Goal: Task Accomplishment & Management: Use online tool/utility

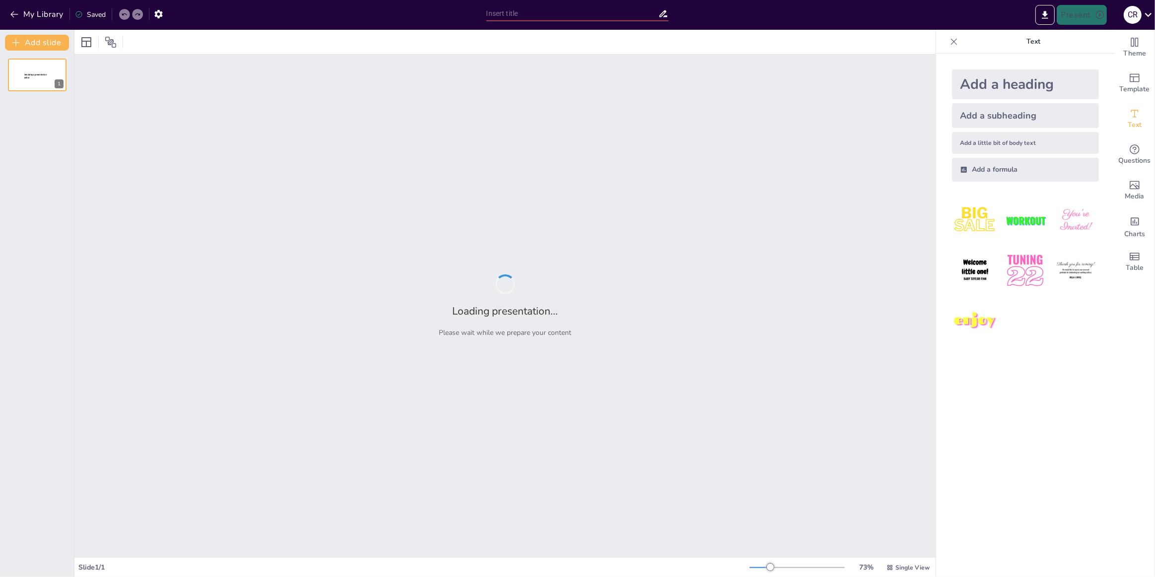
type input "Retos en el Diseño y Construcción de Plantas de Recubrimientos Metálicos para Au"
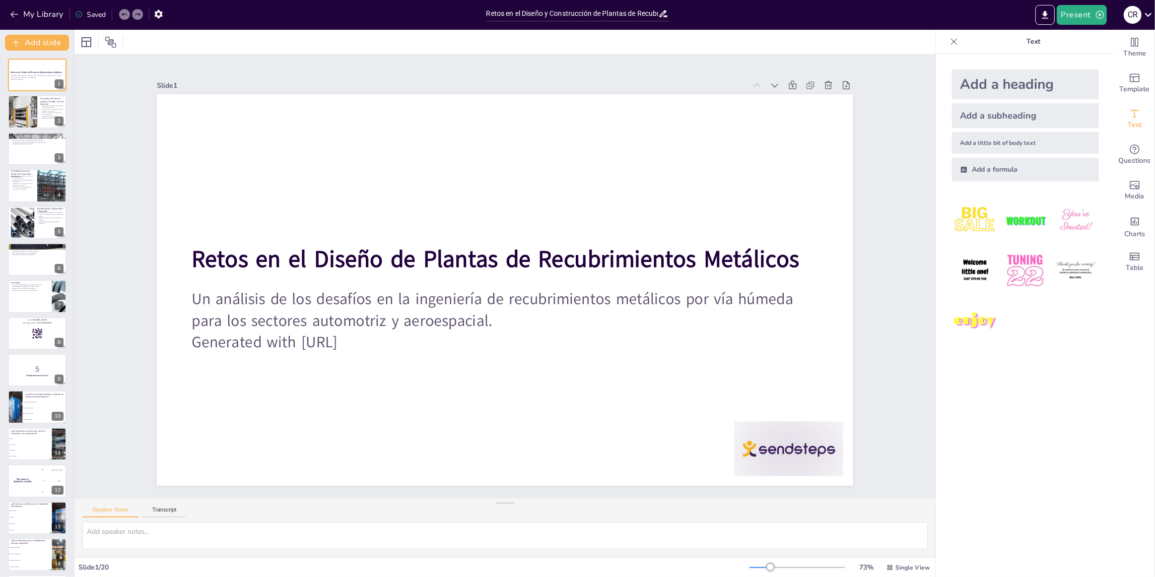
checkbox input "true"
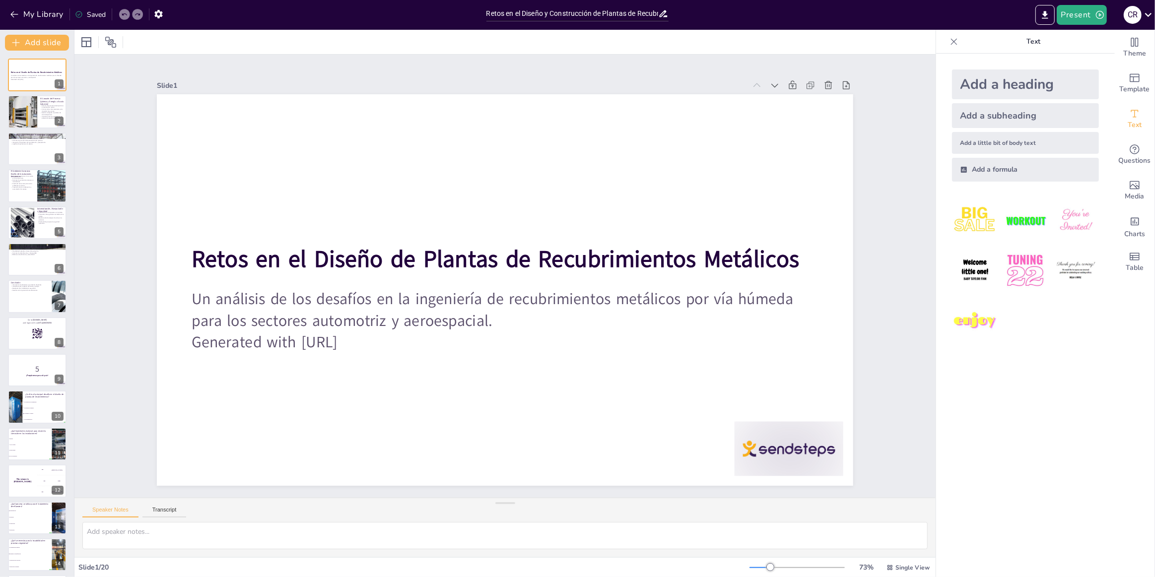
checkbox input "true"
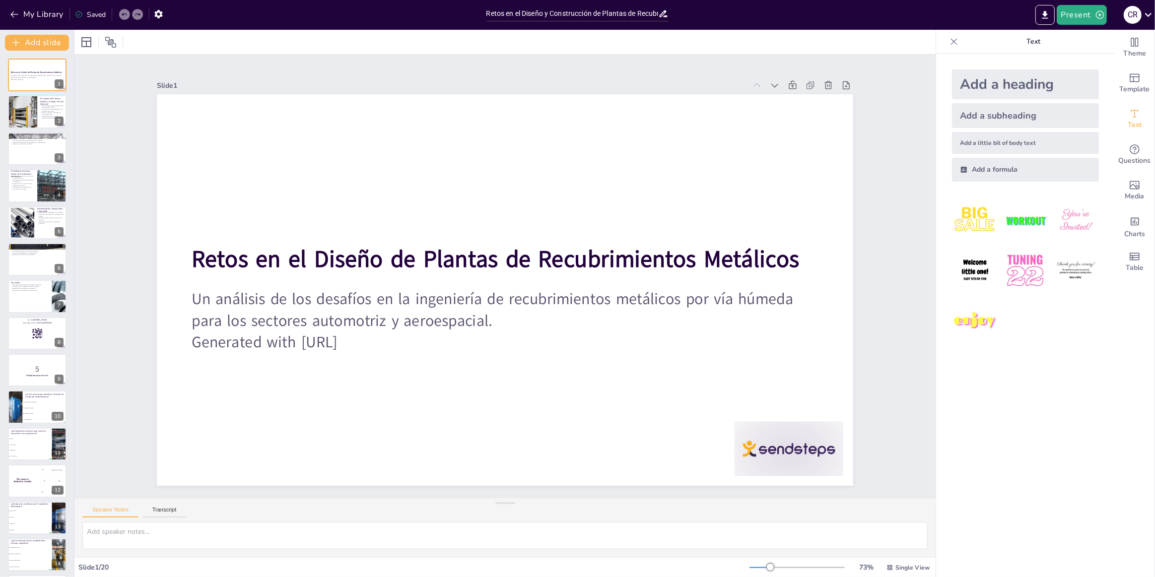
checkbox input "true"
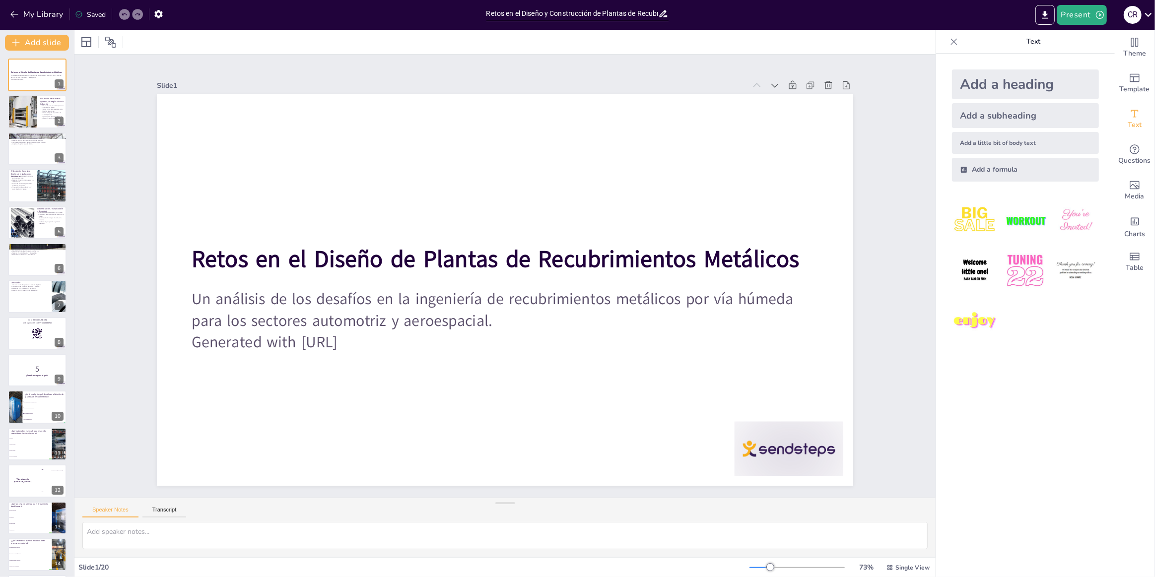
checkbox input "true"
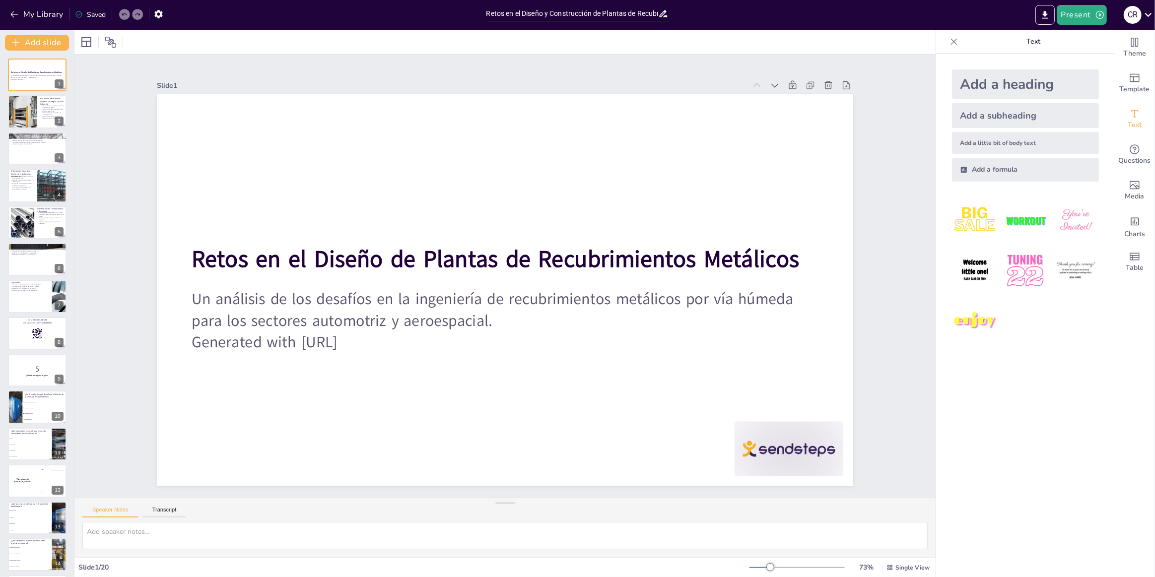
checkbox input "true"
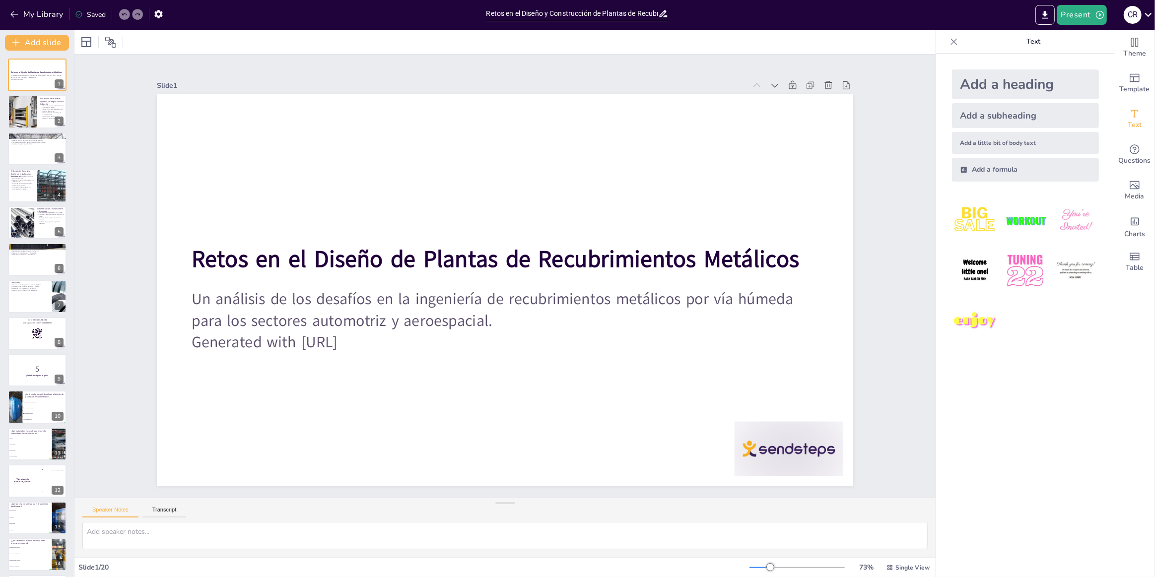
checkbox input "true"
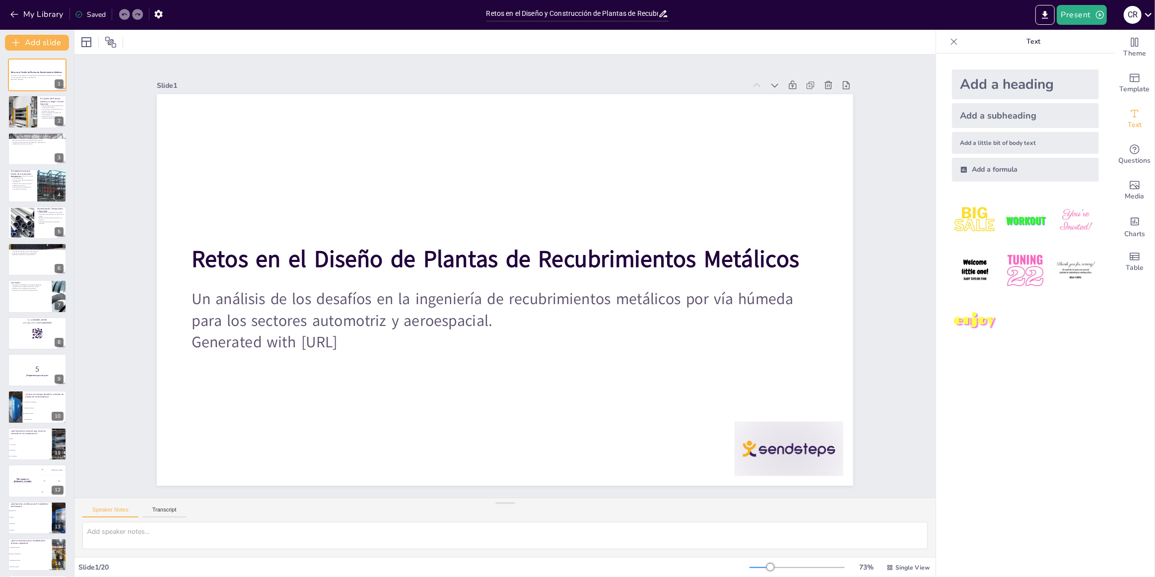
checkbox input "true"
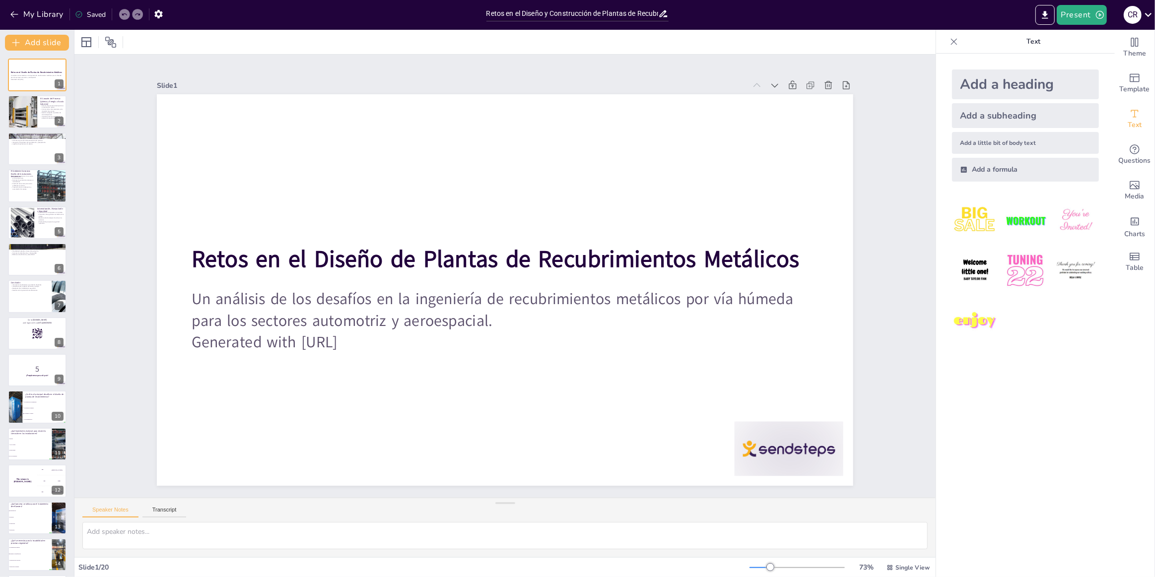
checkbox input "true"
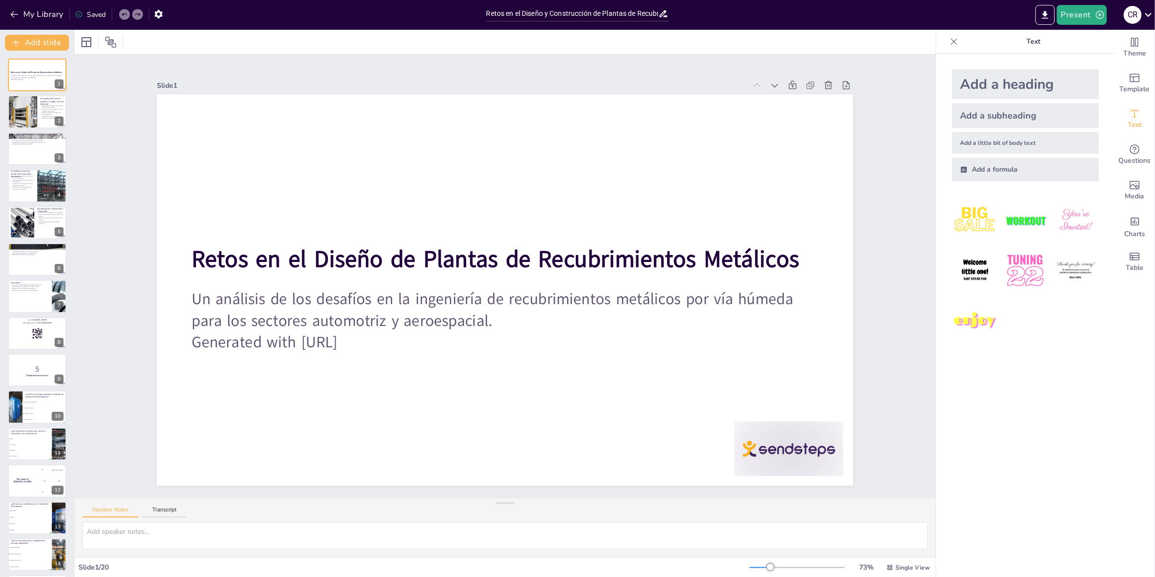
checkbox input "true"
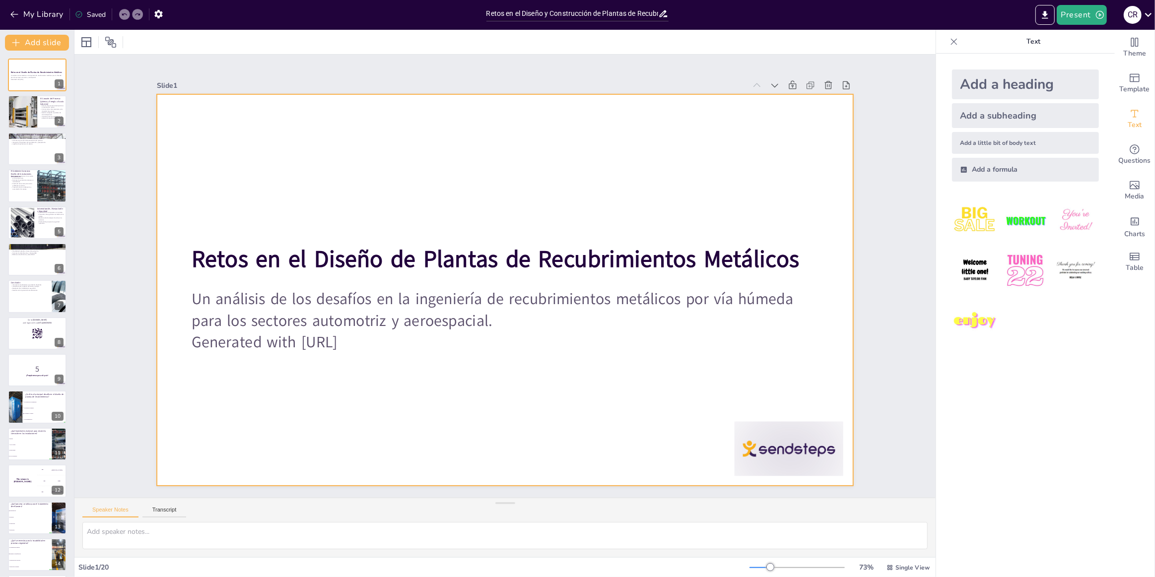
checkbox input "true"
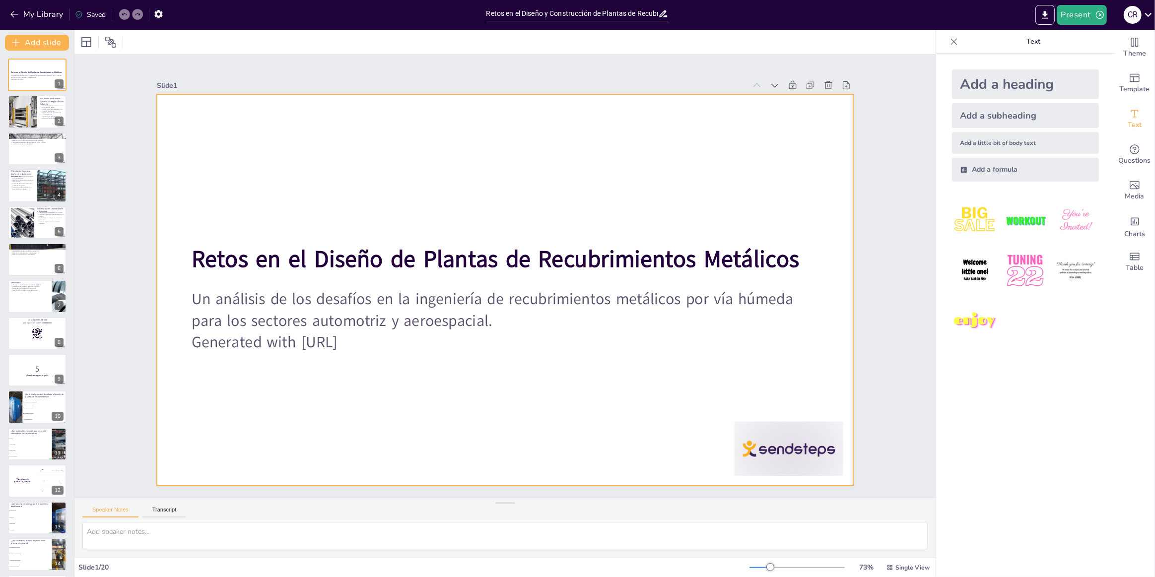
checkbox input "true"
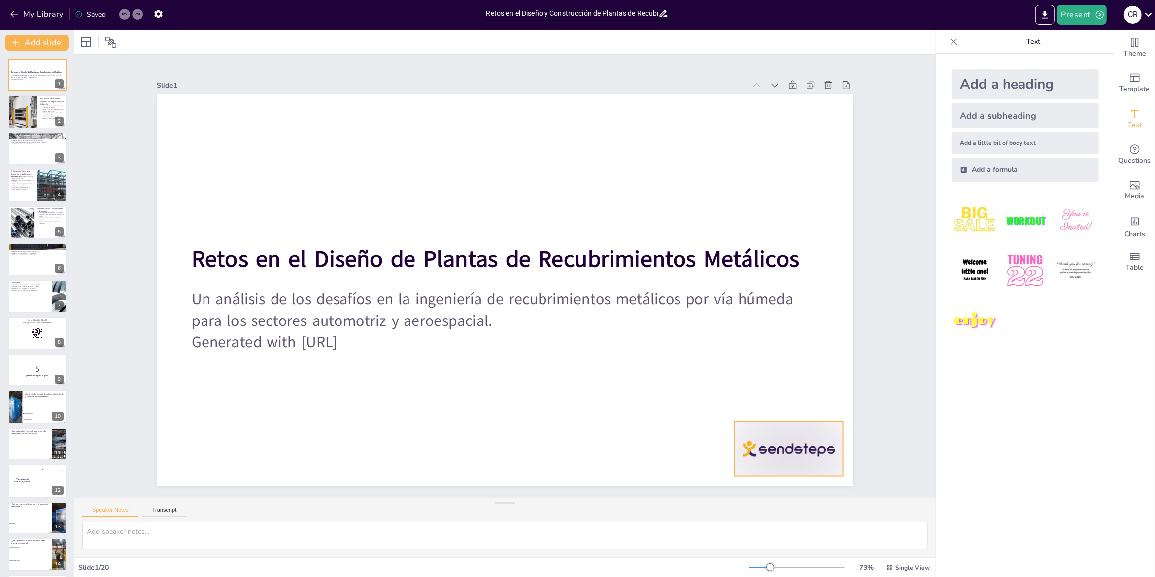
click at [770, 435] on div at bounding box center [789, 449] width 109 height 55
checkbox input "true"
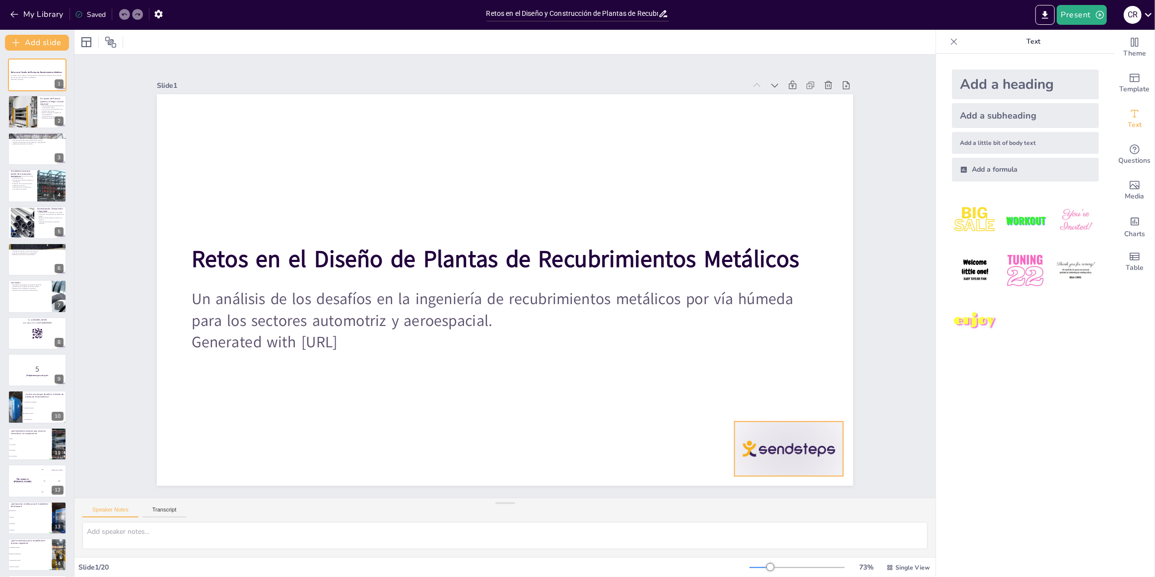
checkbox input "true"
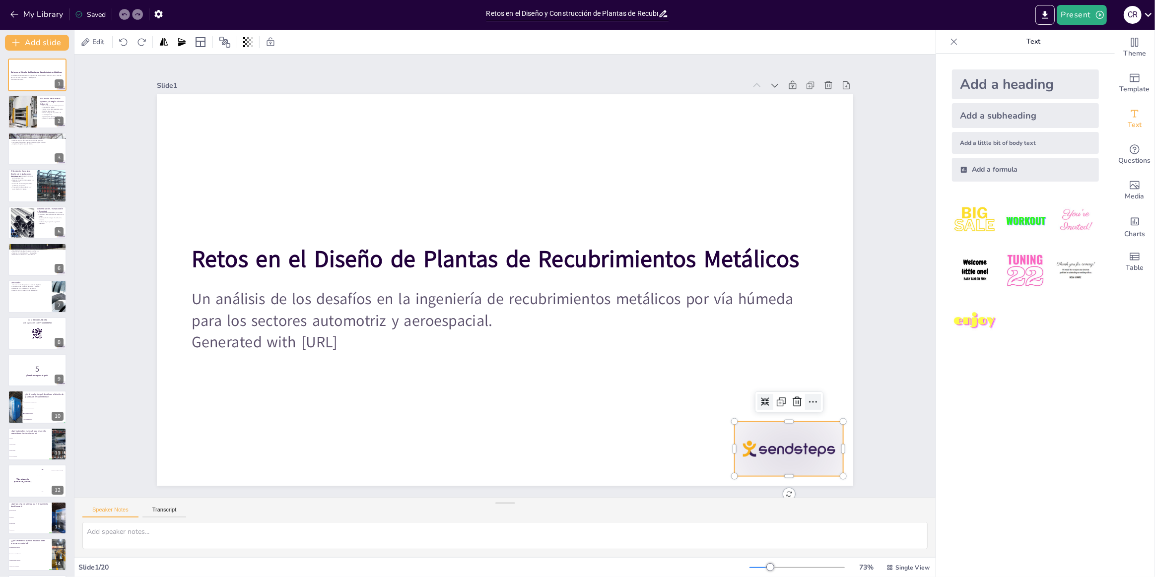
checkbox input "true"
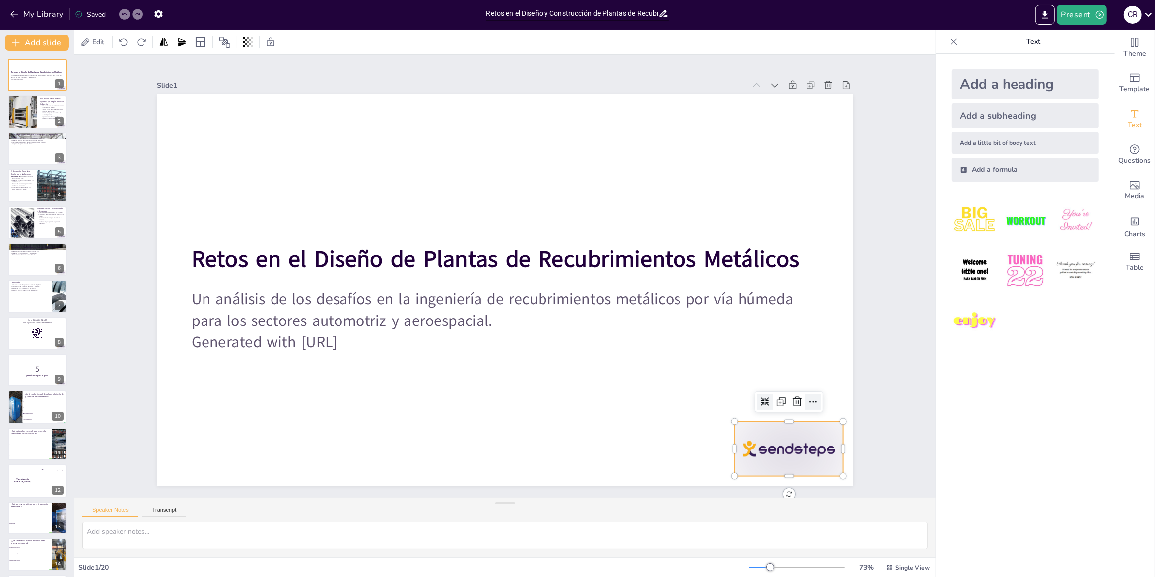
checkbox input "true"
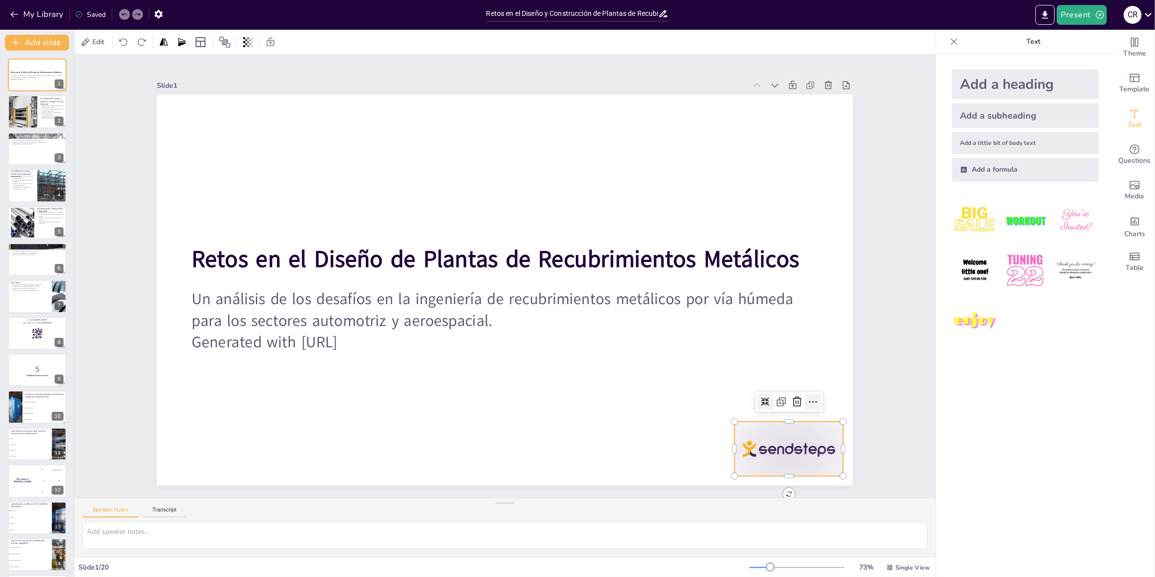
checkbox input "true"
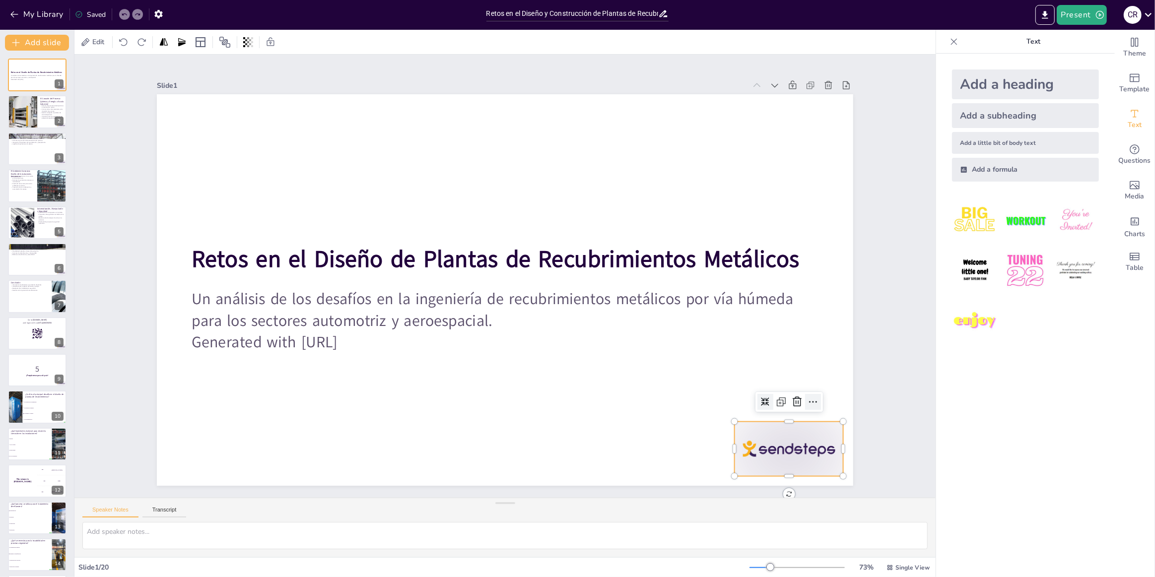
checkbox input "true"
click at [807, 399] on icon at bounding box center [813, 402] width 12 height 12
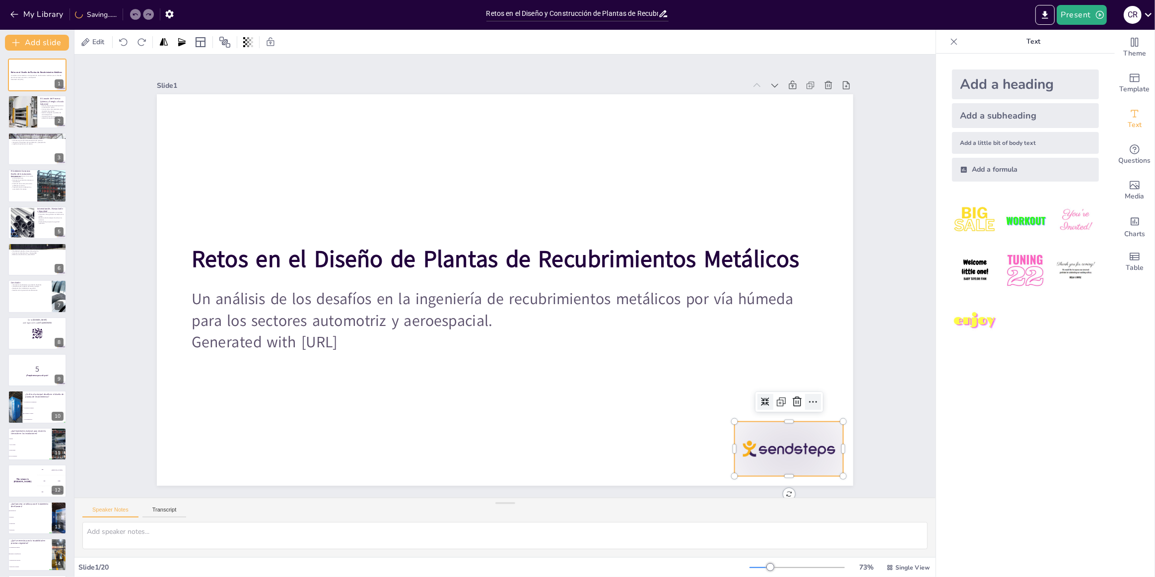
checkbox input "true"
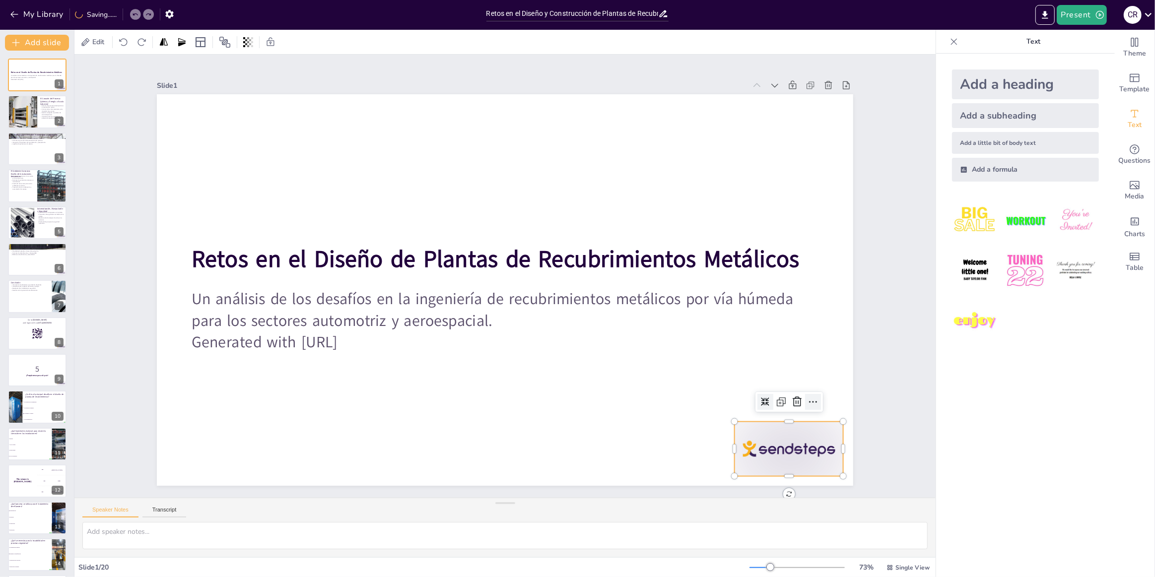
checkbox input "true"
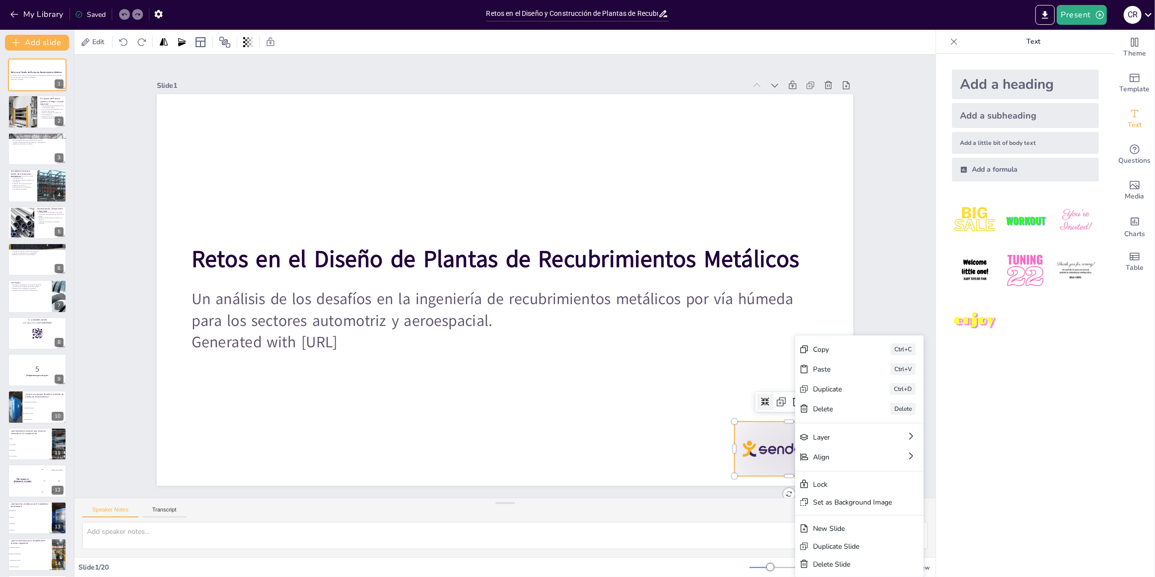
checkbox input "true"
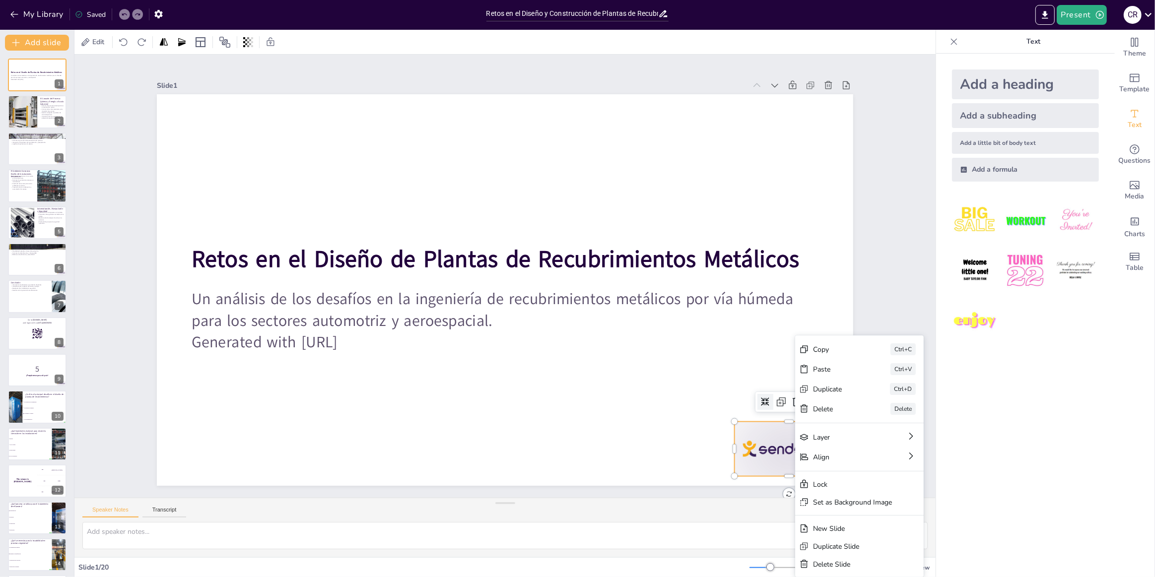
checkbox input "true"
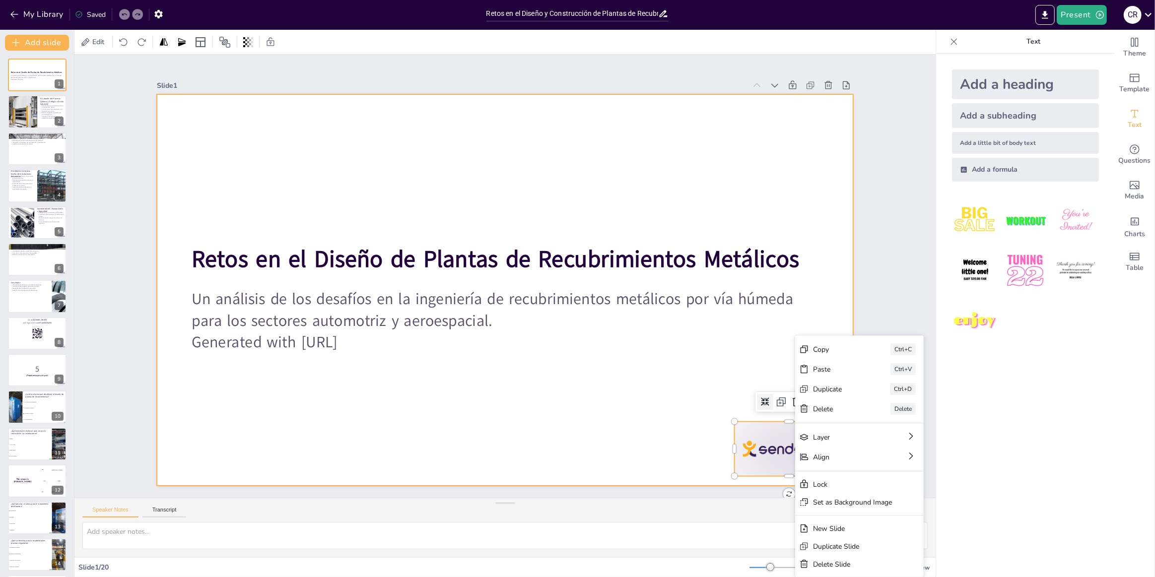
checkbox input "true"
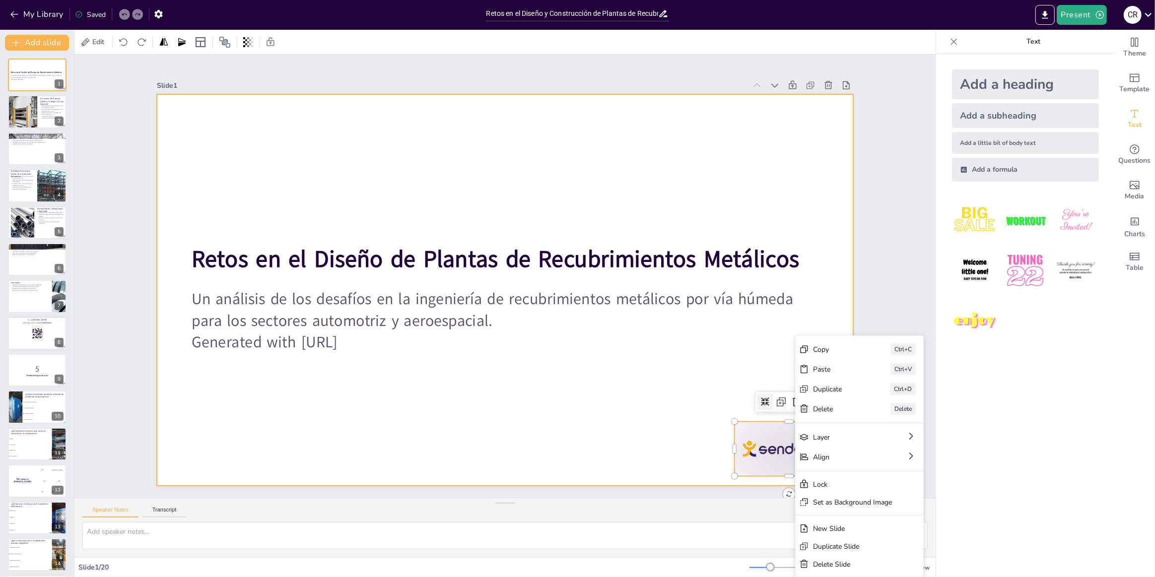
checkbox input "true"
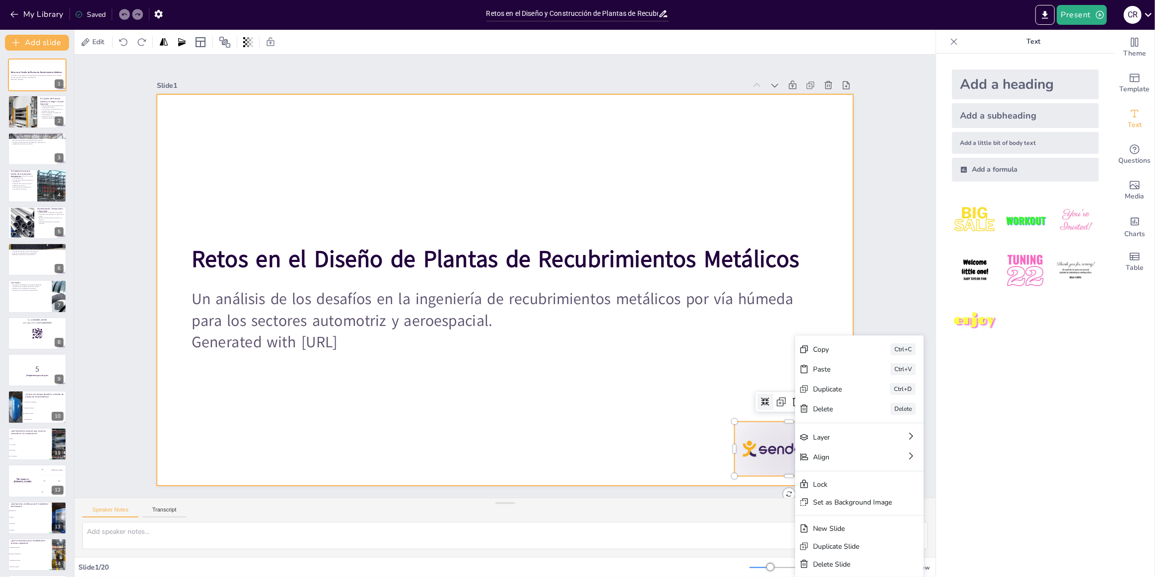
checkbox input "true"
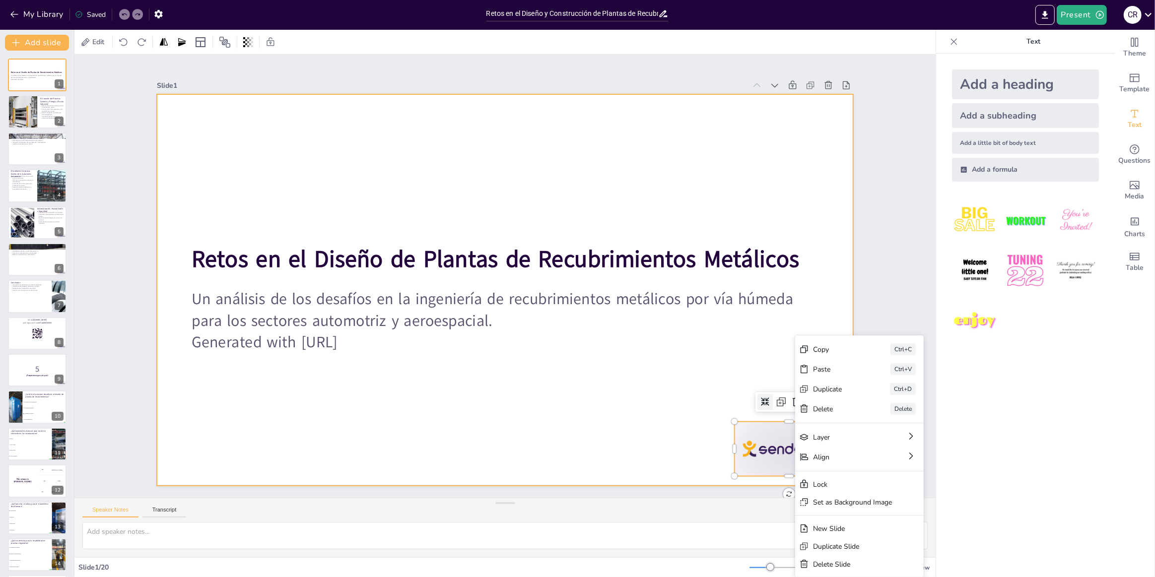
checkbox input "true"
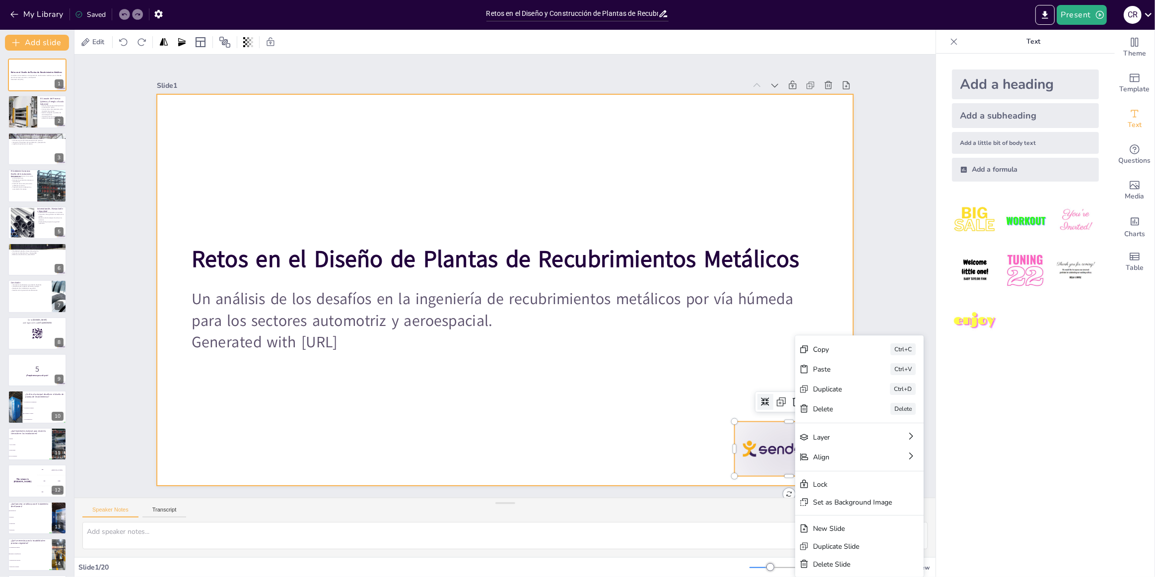
checkbox input "true"
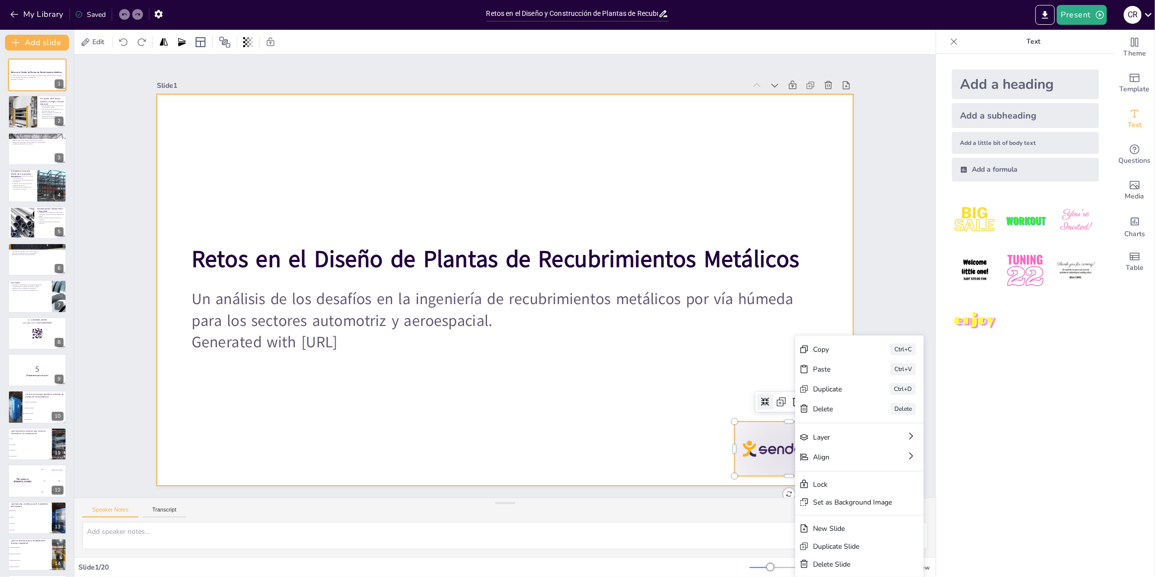
checkbox input "true"
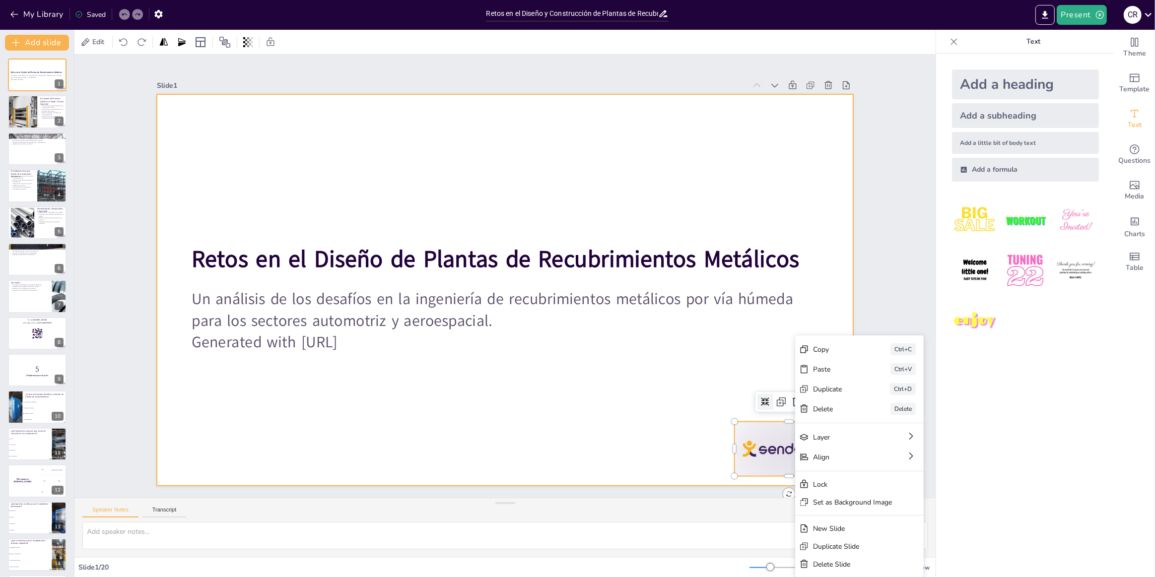
checkbox input "true"
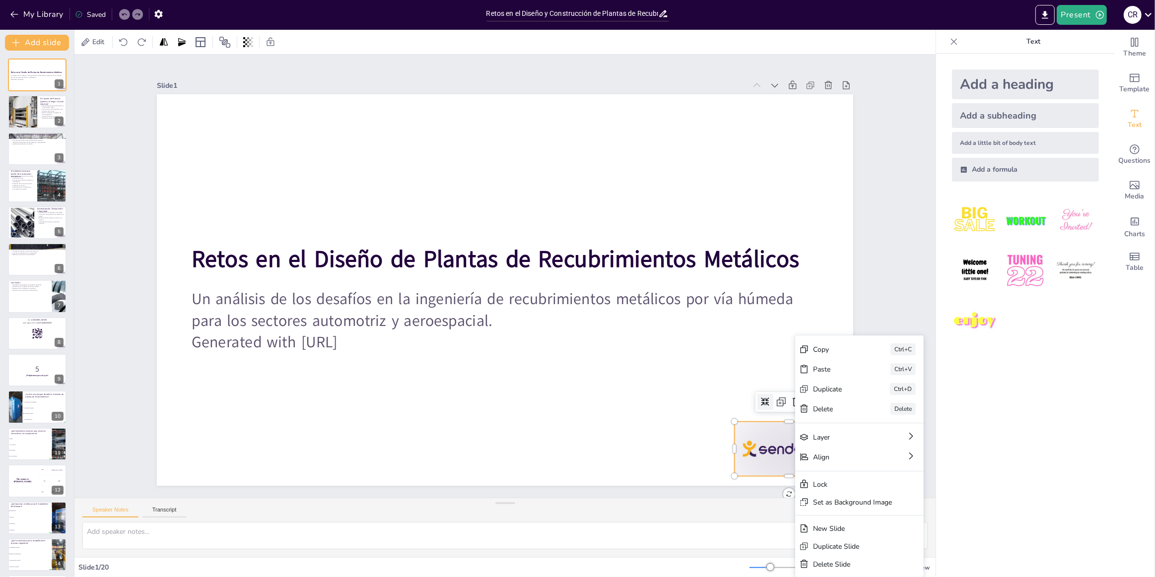
click at [864, 221] on div "Slide 1 Retos en el Diseño de Plantas de Recubrimientos Metálicos Un análisis d…" at bounding box center [505, 276] width 752 height 419
checkbox input "true"
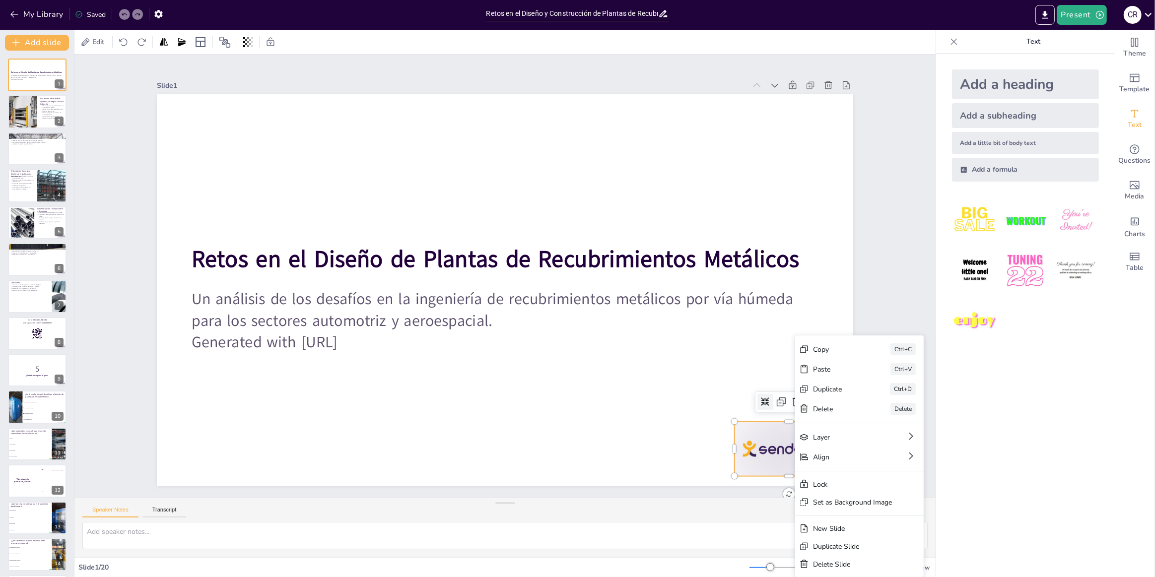
checkbox input "true"
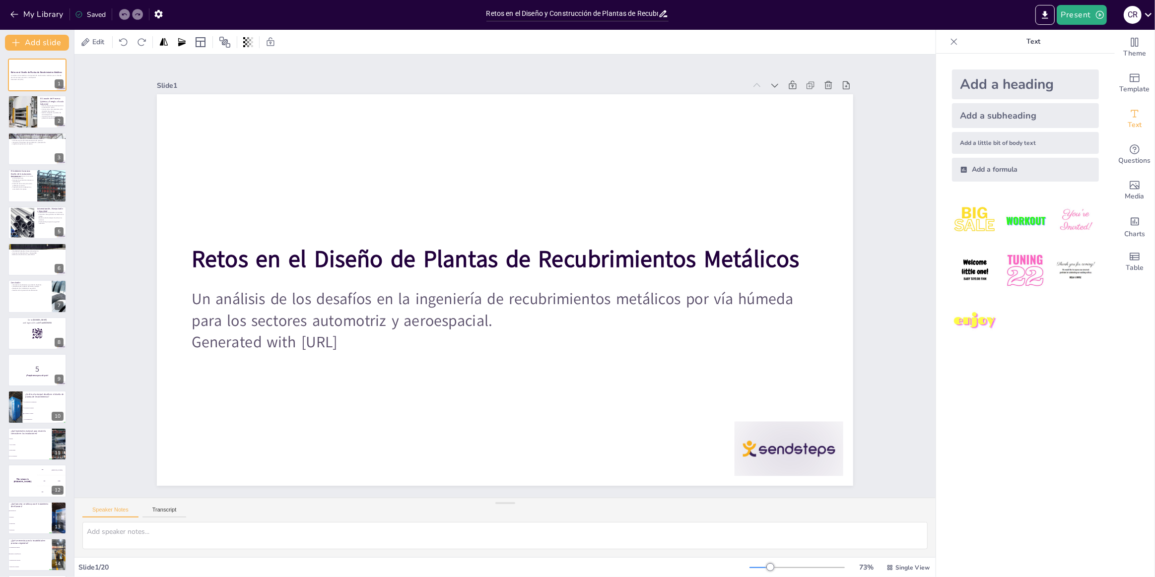
checkbox input "true"
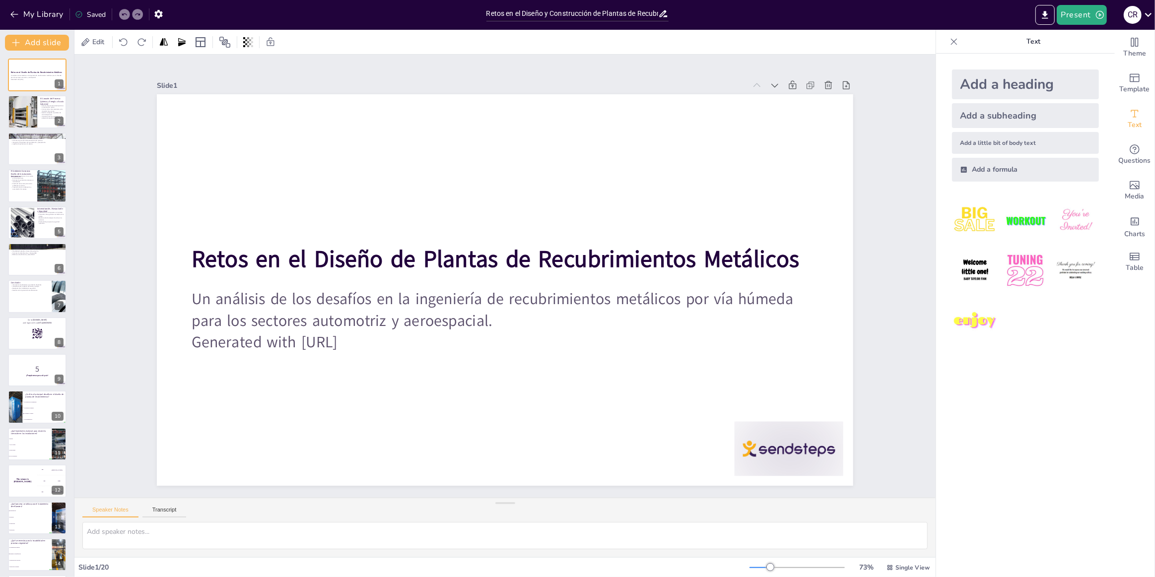
checkbox input "true"
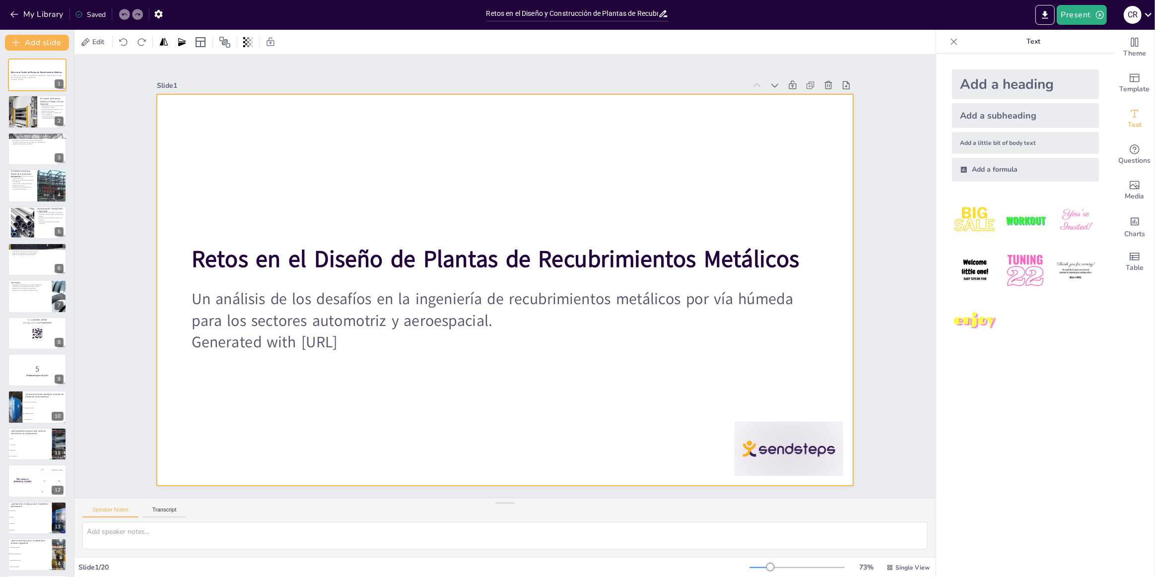
checkbox input "true"
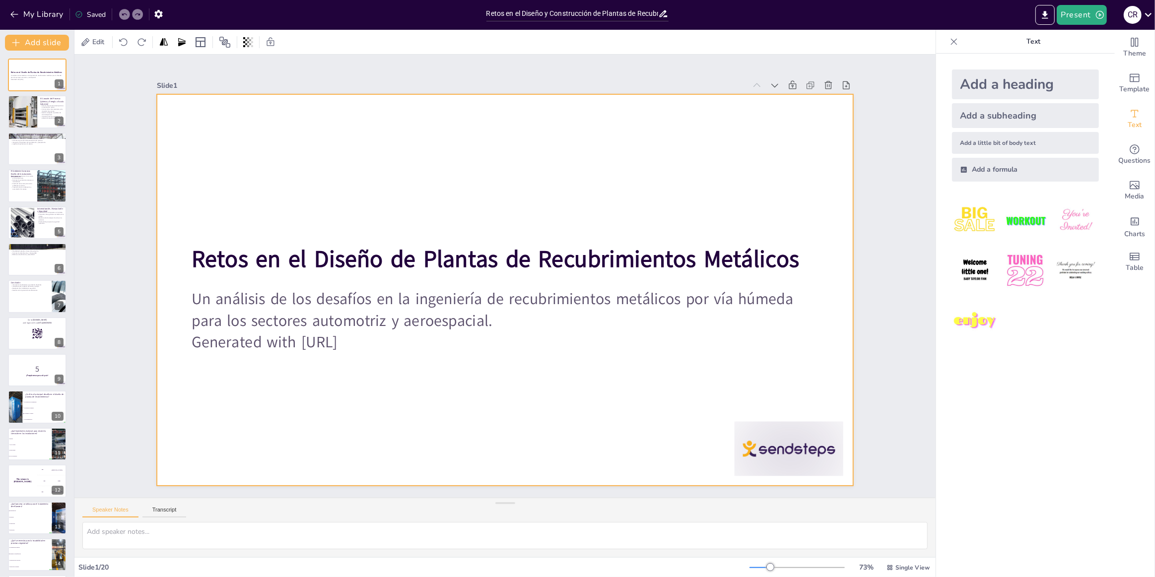
checkbox input "true"
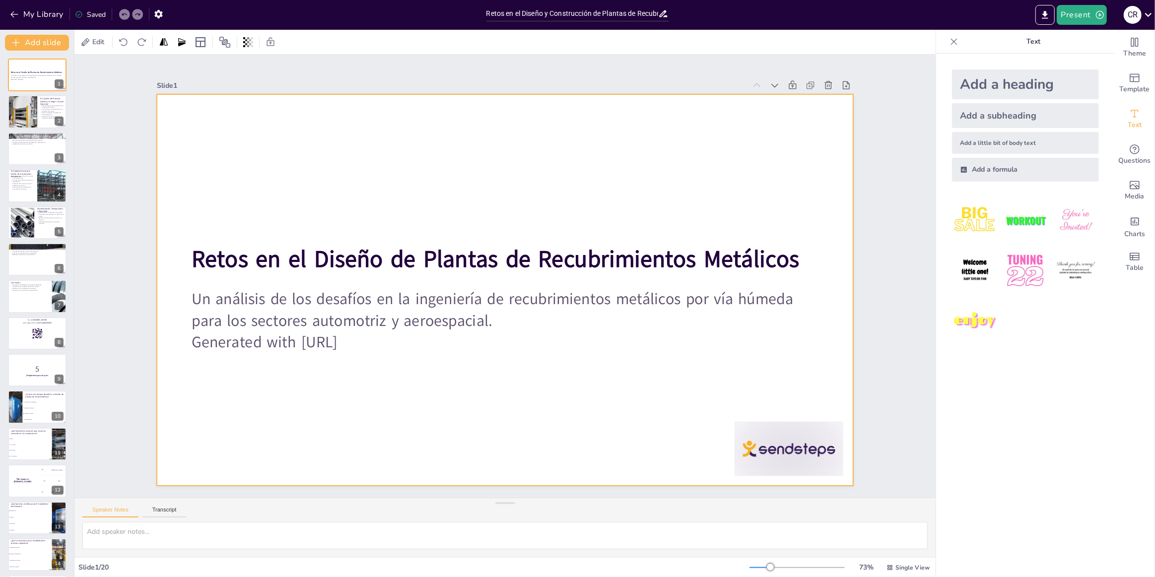
checkbox input "true"
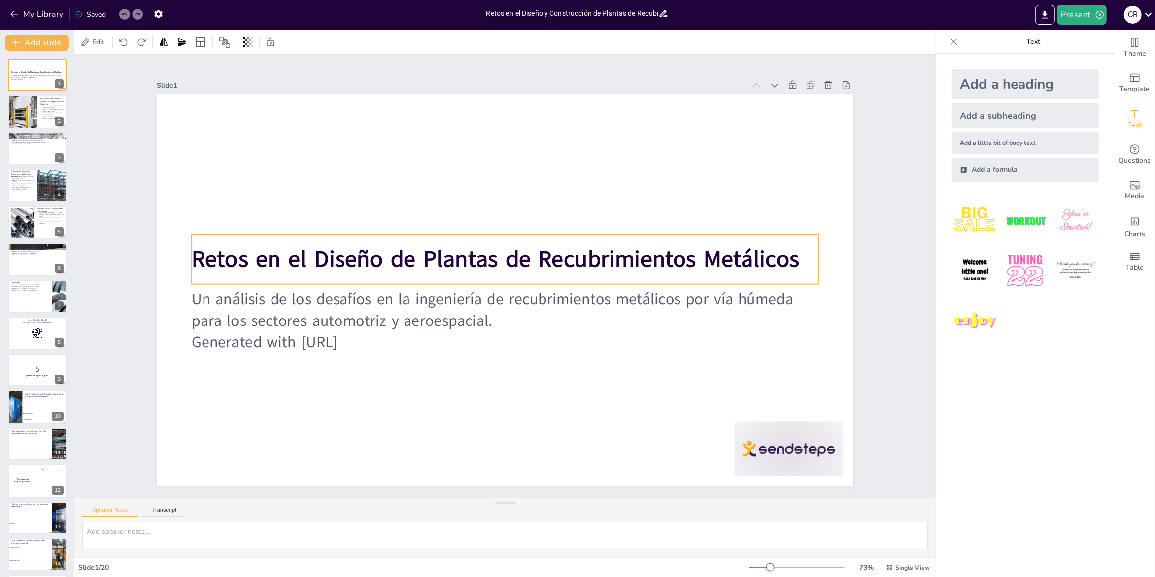
checkbox input "true"
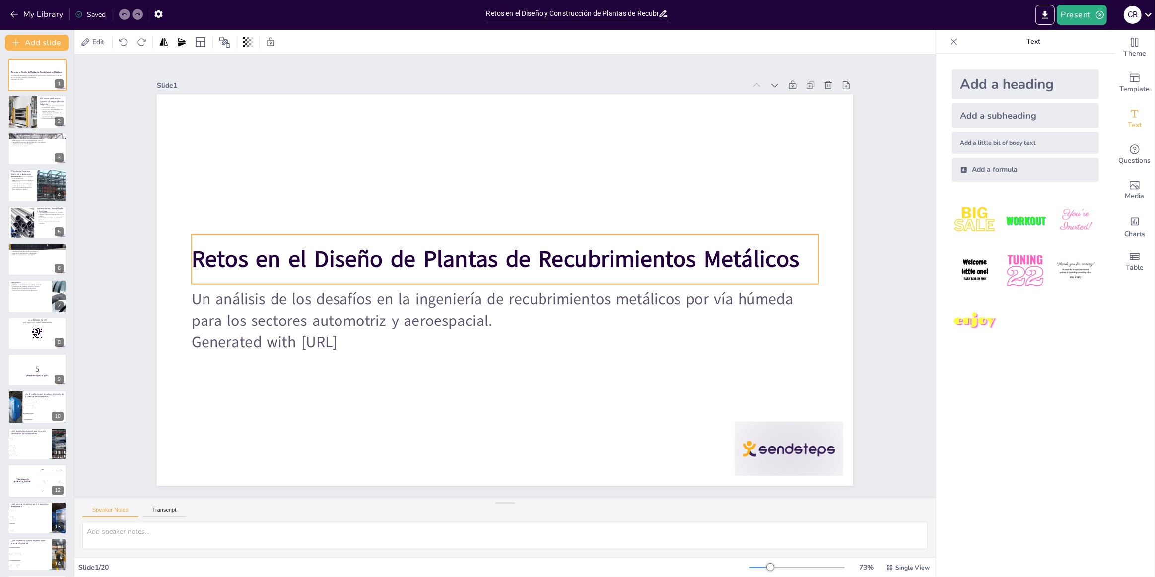
checkbox input "true"
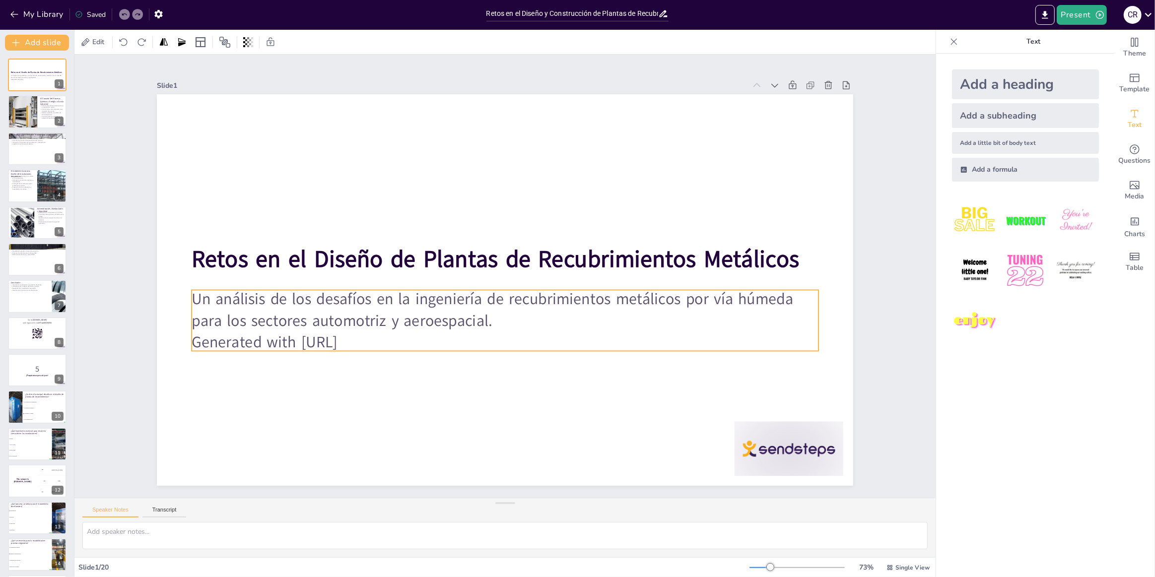
checkbox input "true"
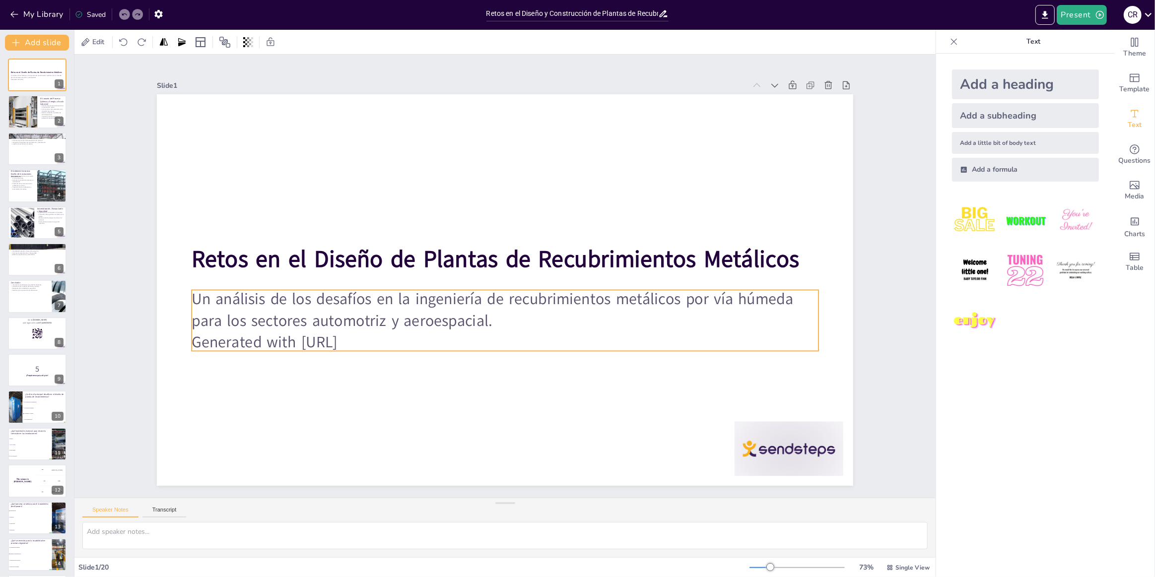
checkbox input "true"
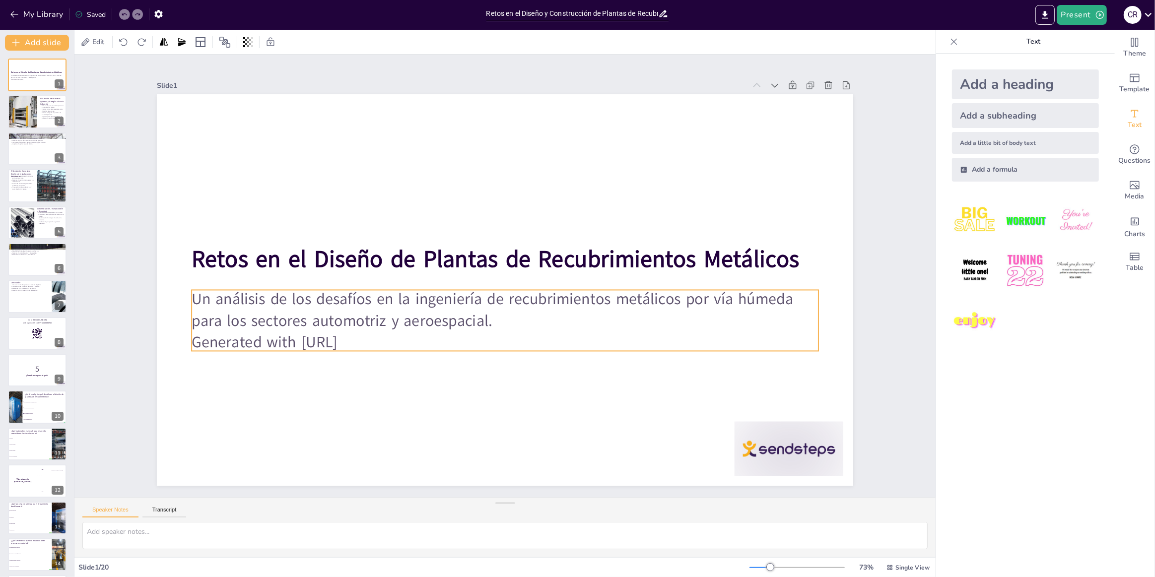
checkbox input "true"
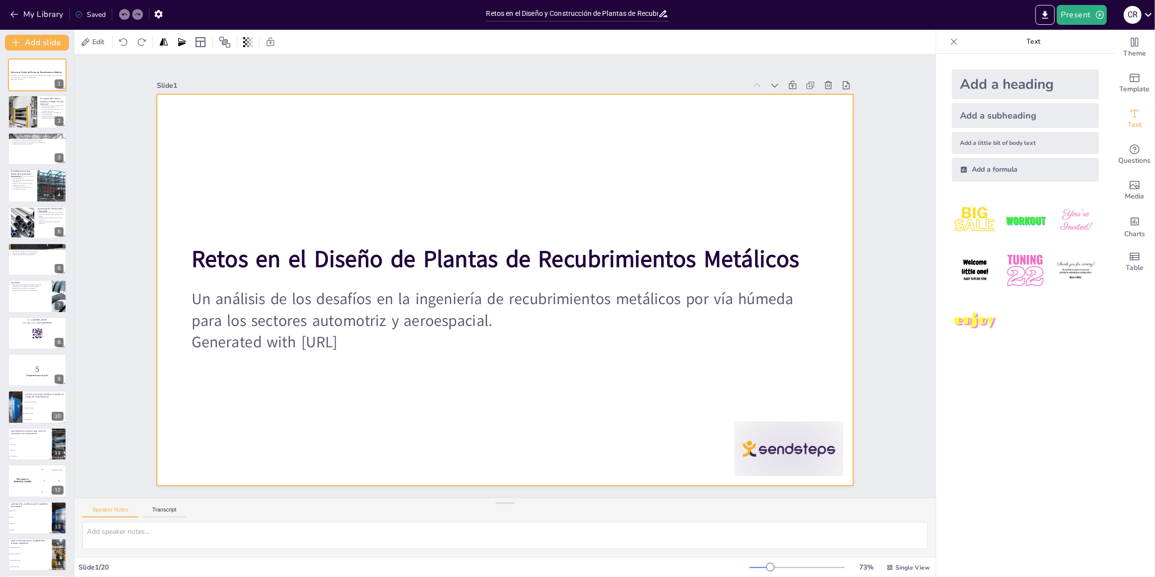
checkbox input "true"
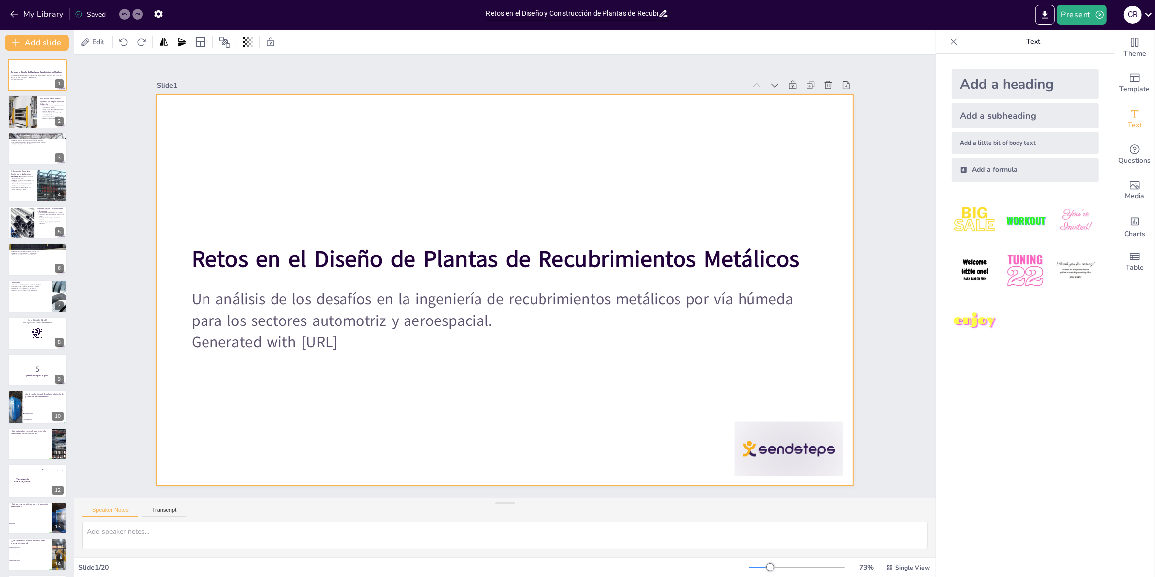
checkbox input "true"
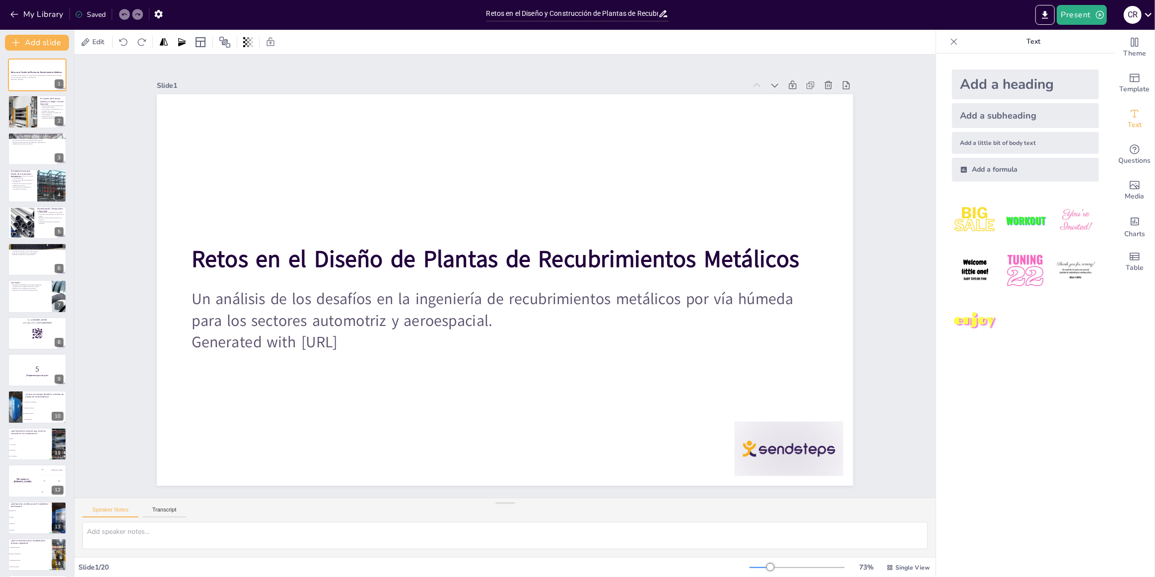
checkbox input "true"
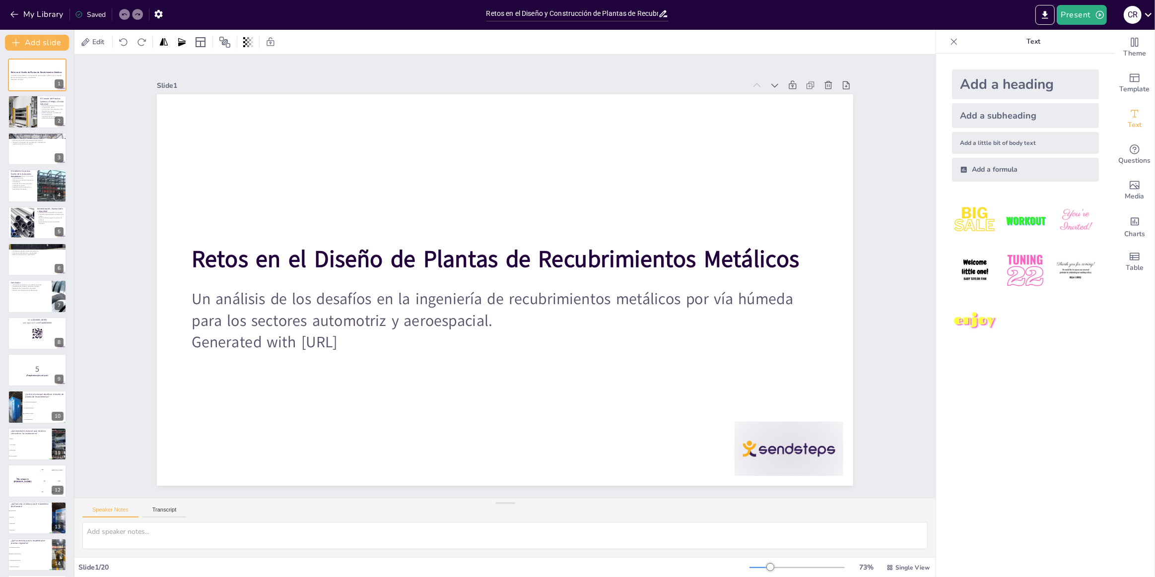
checkbox input "true"
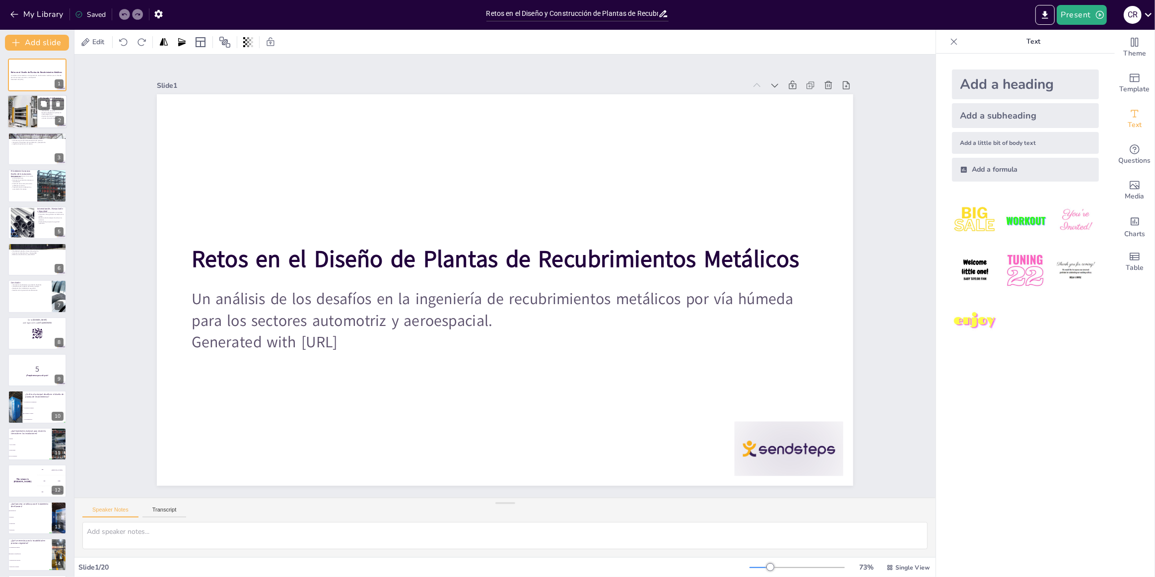
checkbox input "true"
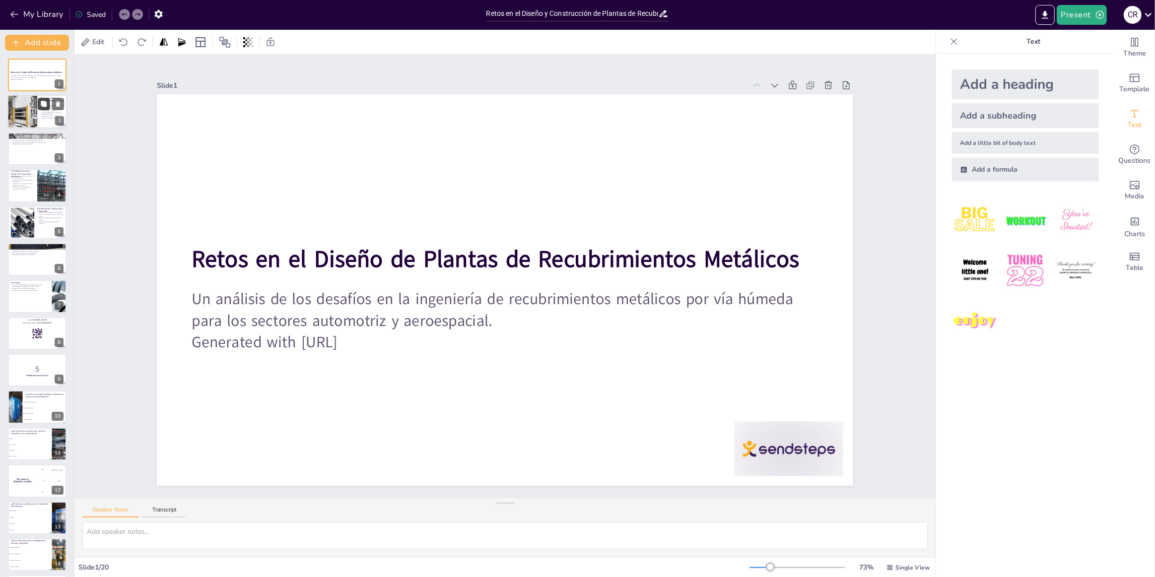
checkbox input "true"
click at [20, 108] on div at bounding box center [22, 112] width 30 height 39
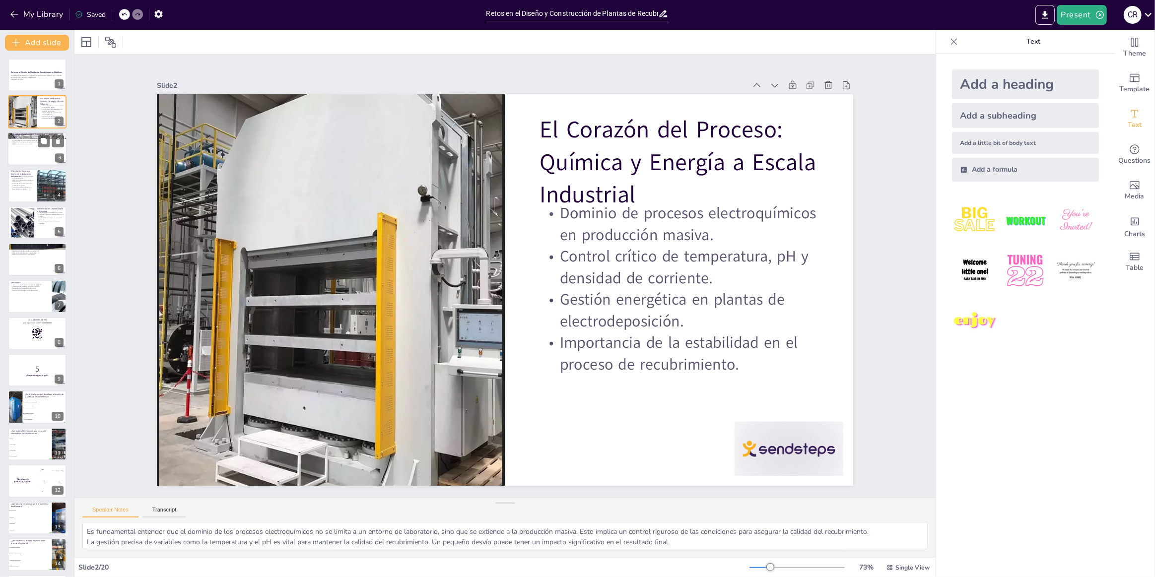
click at [21, 156] on div at bounding box center [37, 149] width 60 height 34
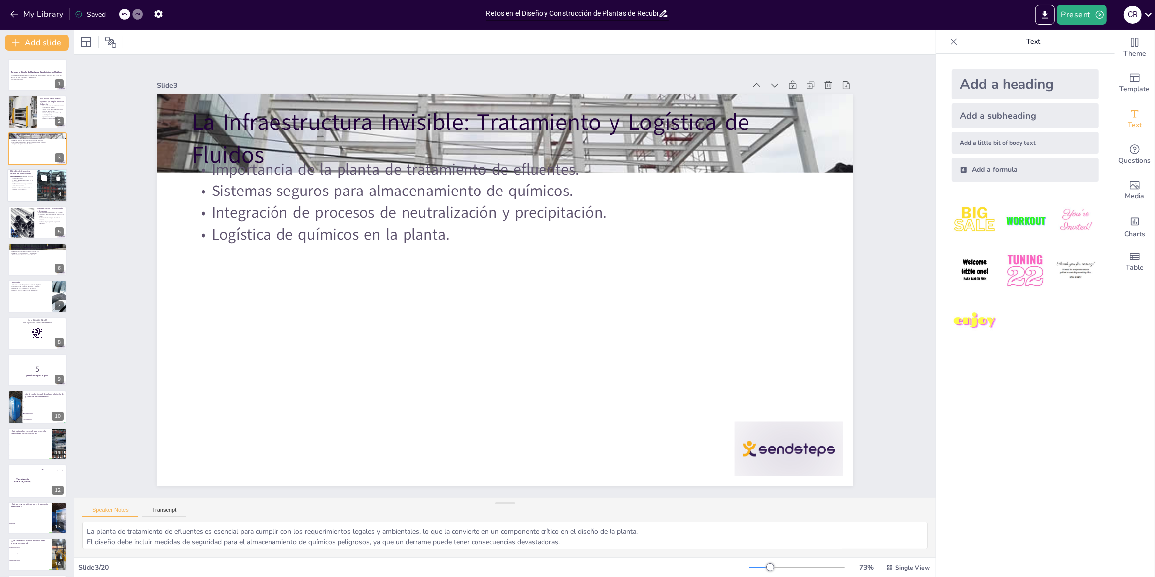
click at [23, 192] on div at bounding box center [37, 186] width 60 height 34
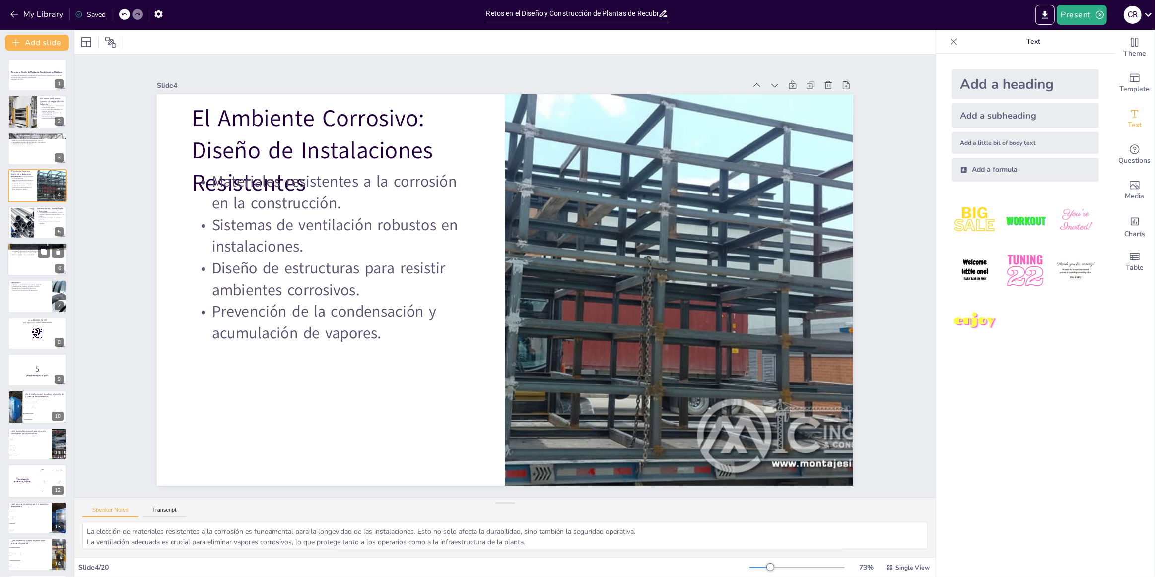
click at [22, 264] on div at bounding box center [37, 260] width 60 height 34
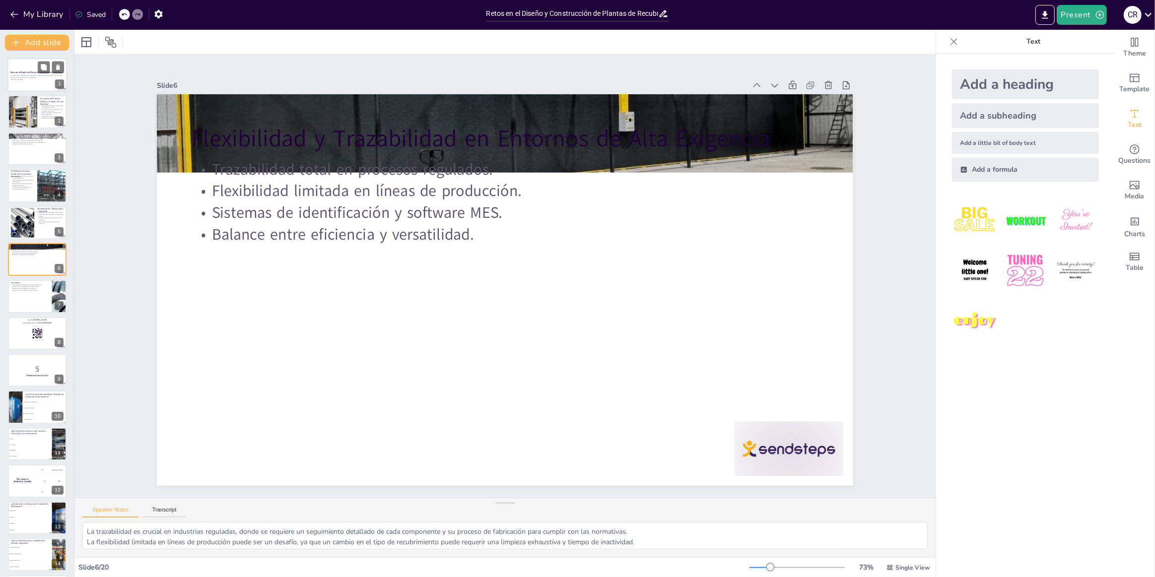
click at [26, 75] on p "Un análisis de los desafíos en la ingeniería de recubrimientos metálicos por ví…" at bounding box center [37, 76] width 54 height 3
